Goal: Go to known website: Access a specific website the user already knows

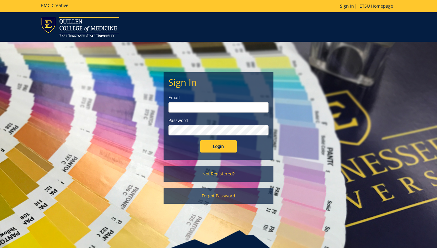
type input "[EMAIL_ADDRESS][DOMAIN_NAME]"
click at [211, 149] on input "Login" at bounding box center [218, 146] width 37 height 12
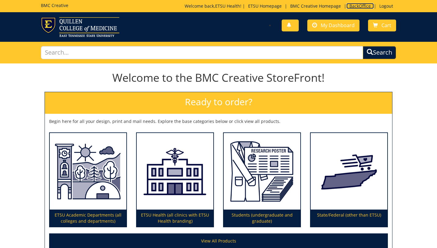
click at [356, 6] on link "BackOffice" at bounding box center [359, 6] width 27 height 6
